Goal: Information Seeking & Learning: Learn about a topic

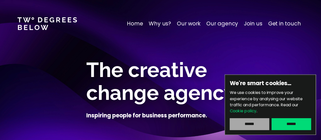
click at [259, 126] on input "******" at bounding box center [249, 124] width 39 height 12
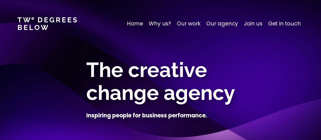
click at [189, 24] on p "Our work" at bounding box center [189, 24] width 24 height 8
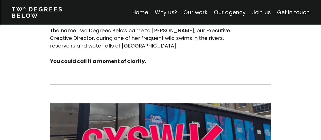
scroll to position [2054, 0]
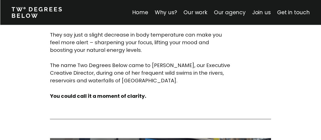
click at [233, 11] on link "Our agency" at bounding box center [230, 12] width 32 height 7
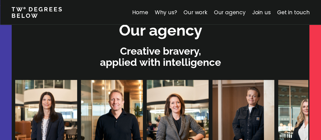
scroll to position [1551, 0]
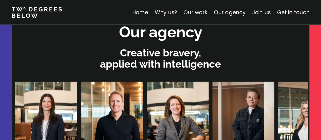
click at [203, 11] on link "Our work" at bounding box center [196, 12] width 24 height 7
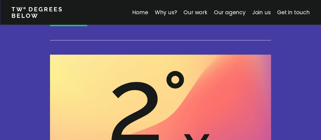
scroll to position [988, 0]
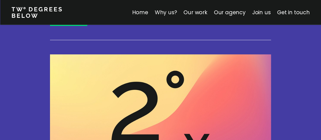
click at [172, 14] on link "Why us?" at bounding box center [166, 12] width 22 height 7
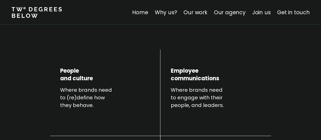
scroll to position [178, 0]
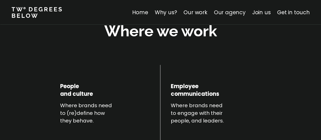
click at [232, 12] on link "Our agency" at bounding box center [230, 12] width 32 height 7
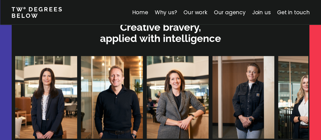
scroll to position [1627, 0]
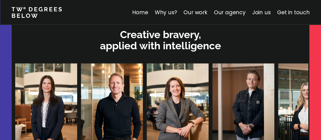
scroll to position [1576, 0]
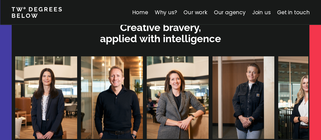
click at [267, 13] on link "Join us" at bounding box center [261, 12] width 19 height 7
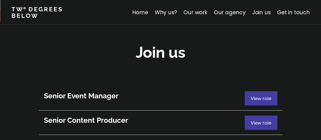
scroll to position [2787, 0]
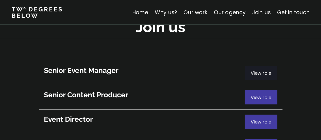
click at [256, 70] on span "View role" at bounding box center [261, 73] width 21 height 6
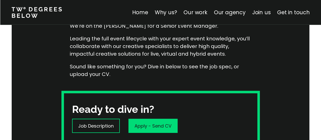
scroll to position [127, 0]
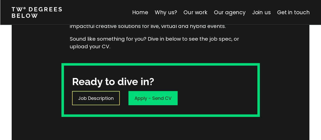
click at [98, 98] on p "Job Description" at bounding box center [96, 98] width 36 height 7
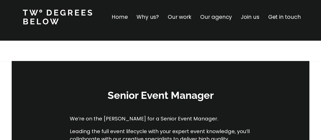
scroll to position [0, 0]
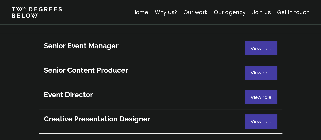
scroll to position [2813, 0]
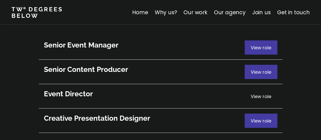
click at [264, 93] on span "View role" at bounding box center [261, 96] width 21 height 6
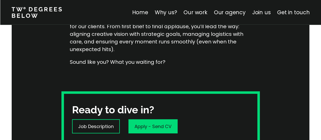
scroll to position [127, 0]
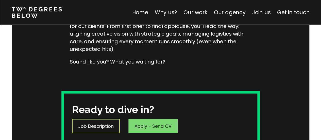
click at [93, 125] on p "Job Description" at bounding box center [96, 126] width 36 height 7
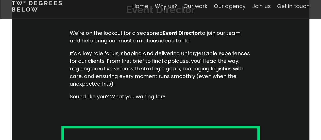
scroll to position [51, 0]
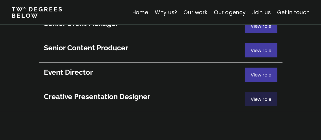
scroll to position [2762, 0]
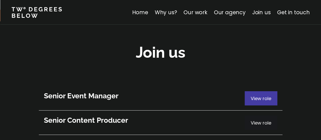
click at [258, 116] on div "View role" at bounding box center [261, 123] width 33 height 14
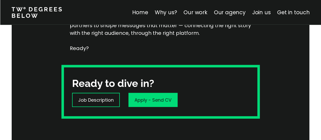
scroll to position [178, 0]
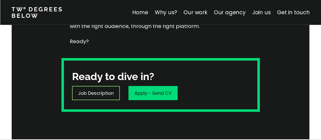
click at [105, 93] on p "Job Description" at bounding box center [96, 93] width 36 height 7
